Goal: Task Accomplishment & Management: Manage account settings

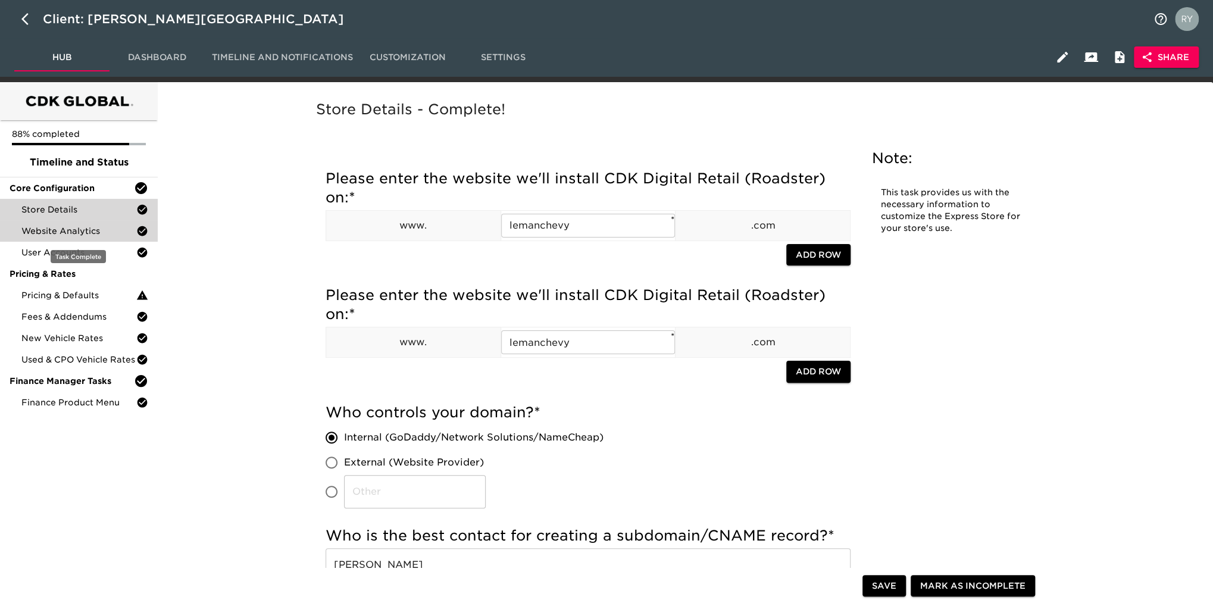
click at [67, 233] on span "Website Analytics" at bounding box center [78, 231] width 115 height 12
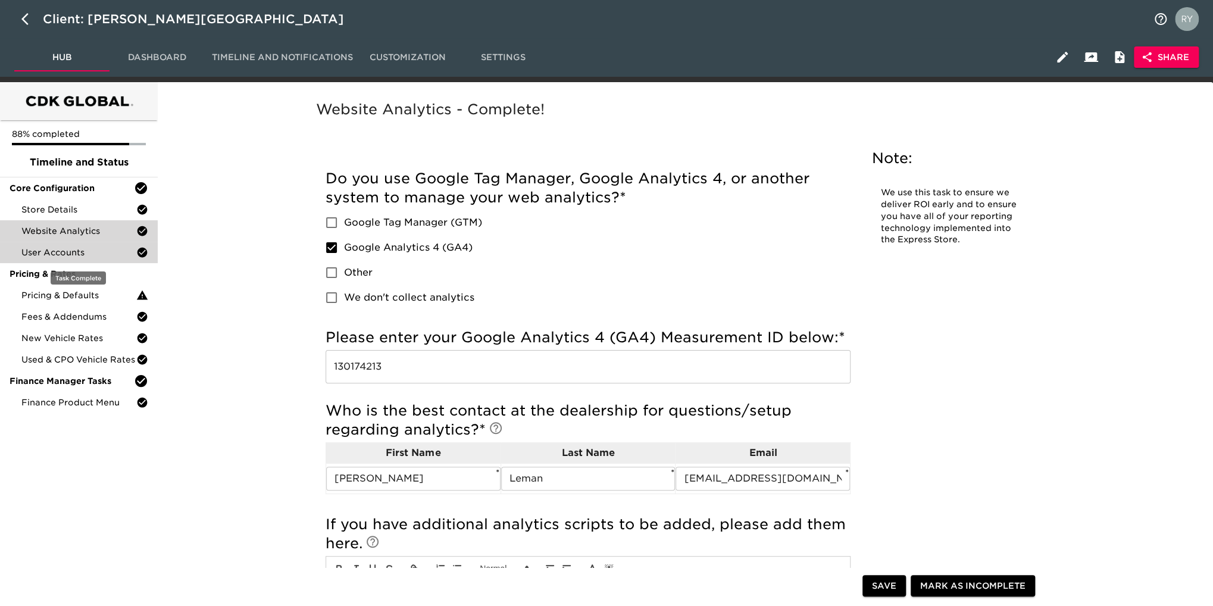
click at [71, 252] on span "User Accounts" at bounding box center [78, 252] width 115 height 12
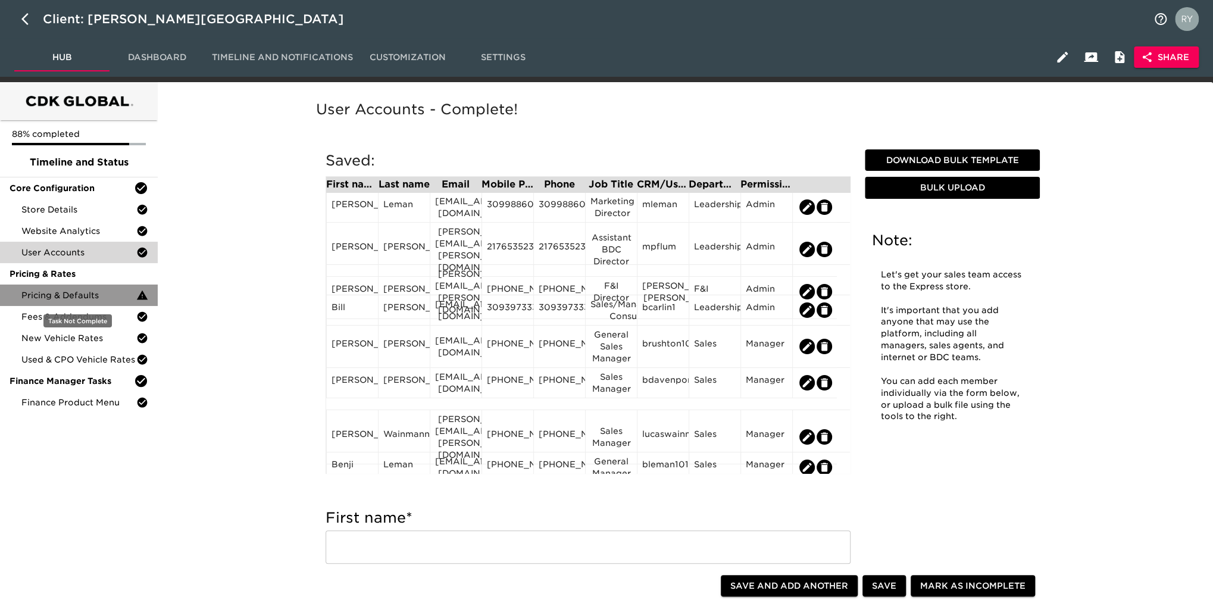
click at [85, 296] on span "Pricing & Defaults" at bounding box center [78, 295] width 115 height 12
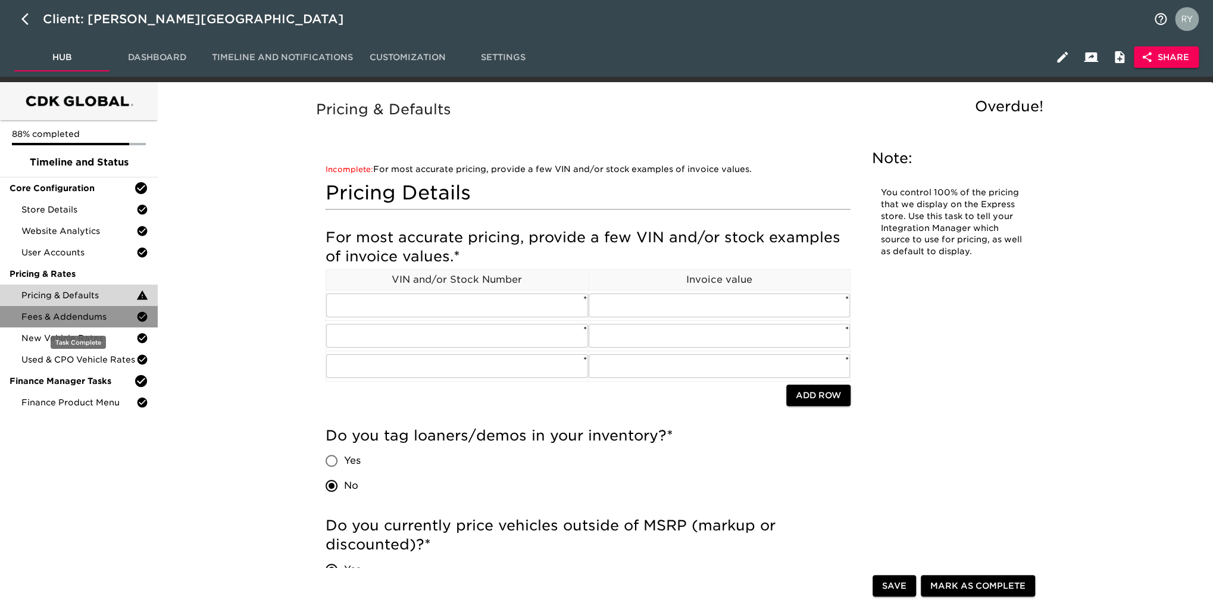
click at [105, 319] on span "Fees & Addendums" at bounding box center [78, 317] width 115 height 12
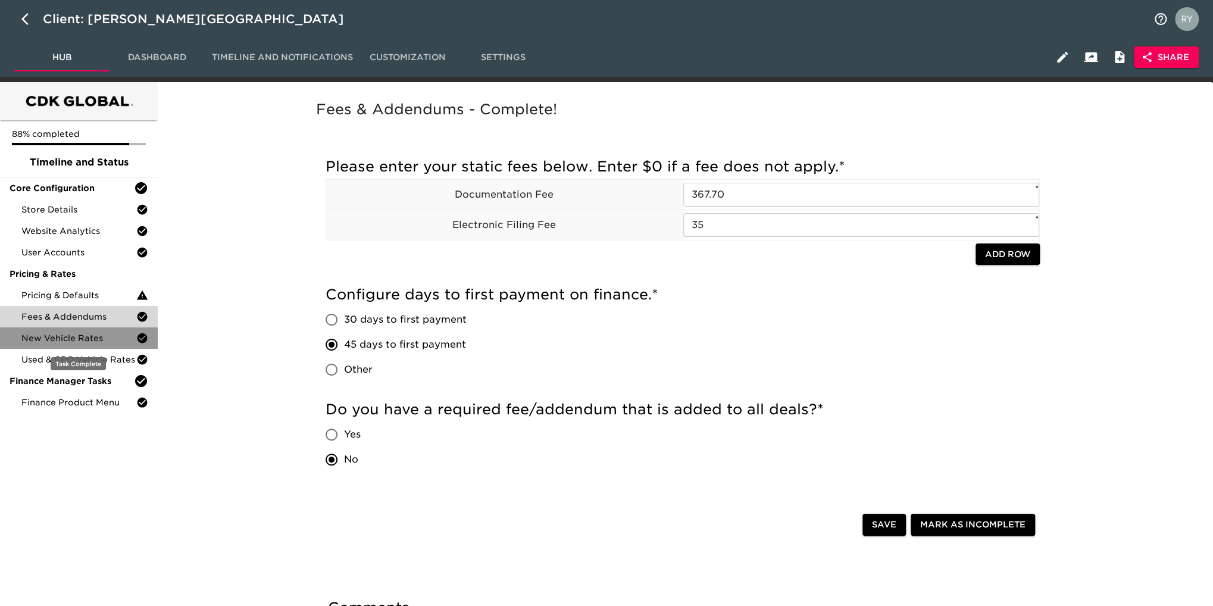
click at [107, 334] on span "New Vehicle Rates" at bounding box center [78, 338] width 115 height 12
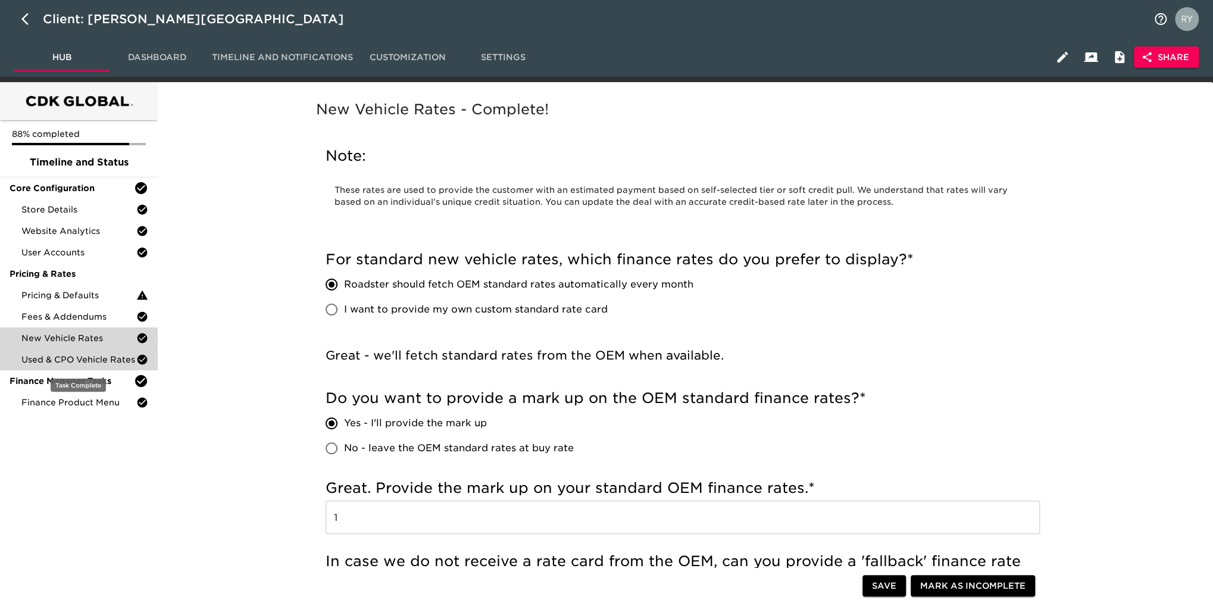
click at [43, 355] on span "Used & CPO Vehicle Rates" at bounding box center [78, 360] width 115 height 12
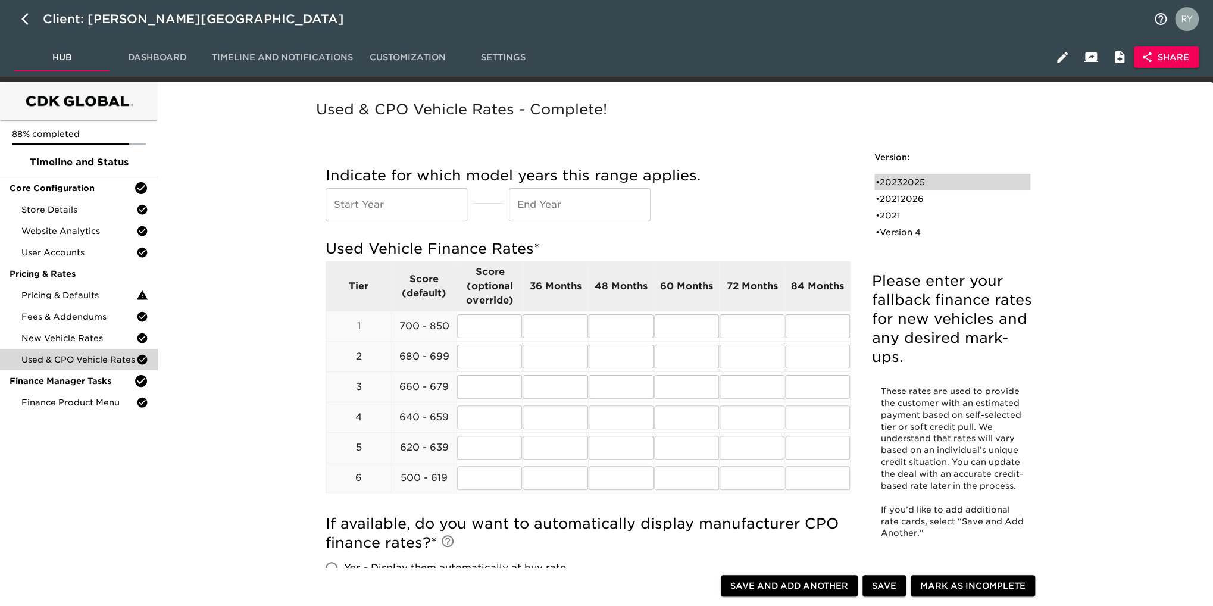
click at [905, 182] on div "• 20232025" at bounding box center [944, 182] width 137 height 12
type input "2023"
type input "2025"
radio input "true"
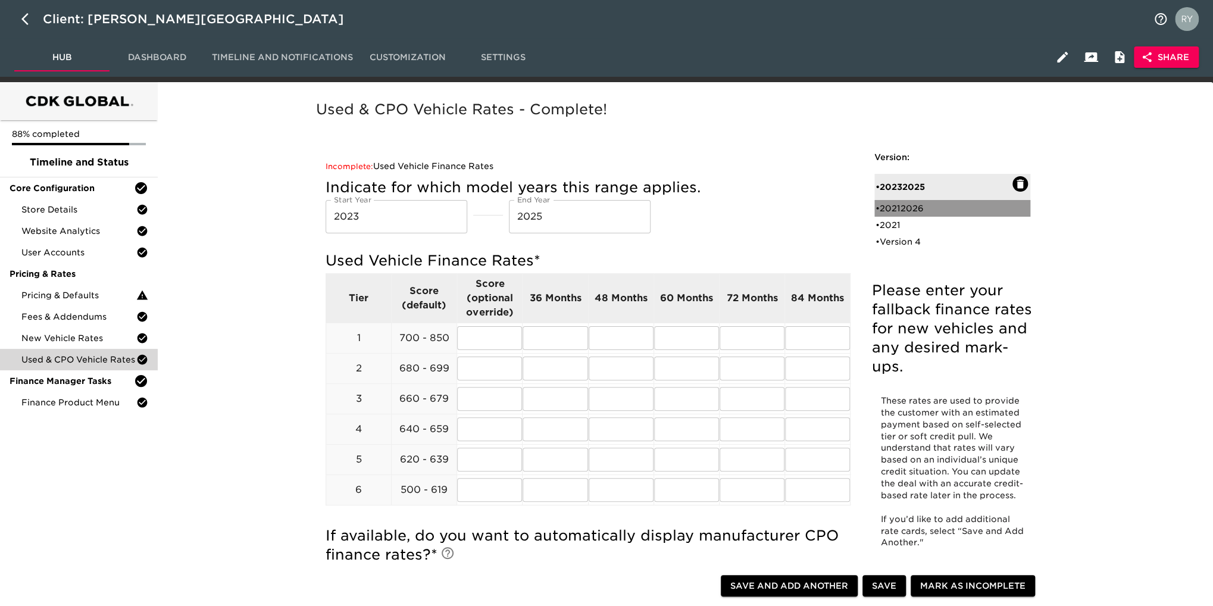
click at [920, 208] on div "• 20212026" at bounding box center [944, 208] width 137 height 12
type input "2021"
type input "2026"
radio input "false"
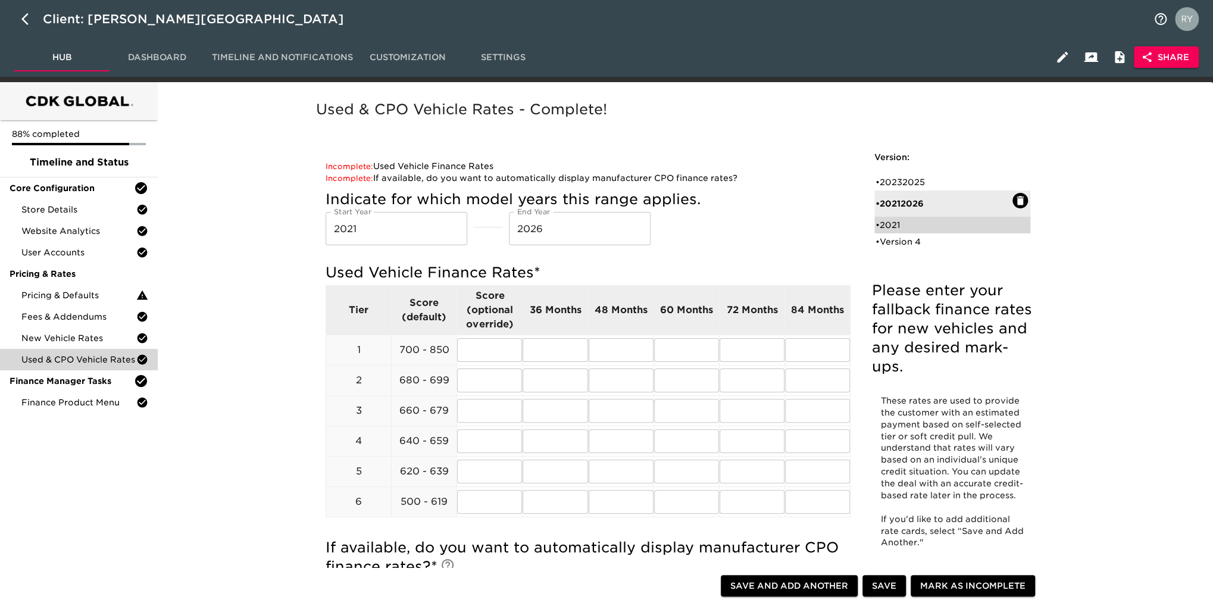
click at [904, 230] on div "• 2021" at bounding box center [944, 225] width 137 height 12
radio input "true"
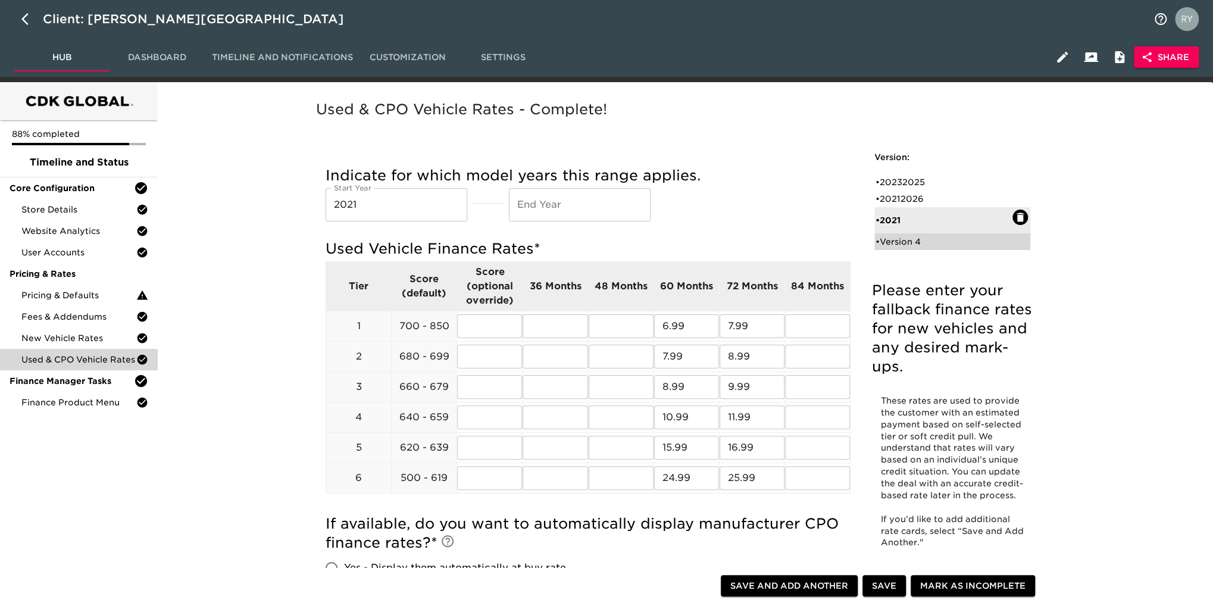
click at [908, 243] on div "• Version 4" at bounding box center [944, 242] width 137 height 12
radio input "true"
click at [902, 220] on div "• 2021" at bounding box center [944, 216] width 137 height 12
type input "2021"
click at [902, 241] on div "• Version 4" at bounding box center [944, 242] width 137 height 12
